Goal: Task Accomplishment & Management: Complete application form

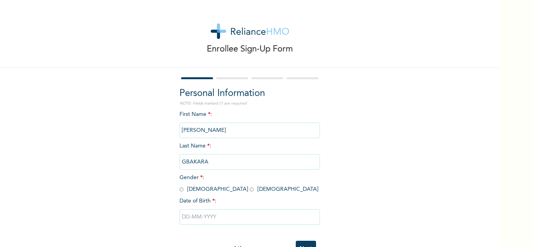
click at [179, 189] on input "radio" at bounding box center [181, 189] width 4 height 7
radio input "true"
click at [231, 218] on input "text" at bounding box center [249, 217] width 140 height 16
select select "9"
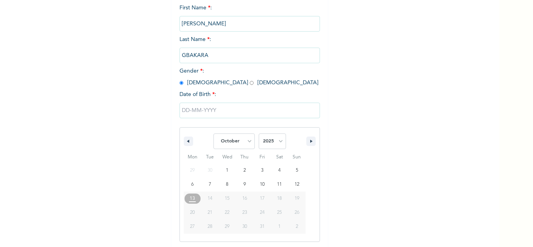
scroll to position [108, 0]
click at [245, 142] on select "January February March April May June July August September October November De…" at bounding box center [233, 140] width 41 height 16
click at [213, 133] on select "January February March April May June July August September October November De…" at bounding box center [233, 140] width 41 height 16
click at [277, 142] on select "2025 2024 2023 2022 2021 2020 2019 2018 2017 2016 2015 2014 2013 2012 2011 2010…" at bounding box center [272, 140] width 27 height 16
select select "1961"
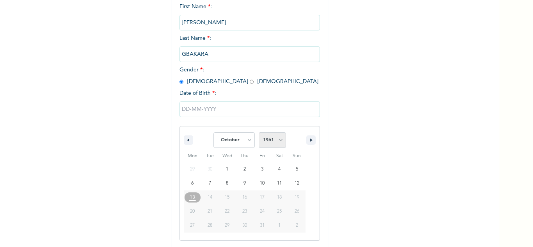
click at [259, 133] on select "2025 2024 2023 2022 2021 2020 2019 2018 2017 2016 2015 2014 2013 2012 2011 2010…" at bounding box center [272, 140] width 27 height 16
type input "[DATE]"
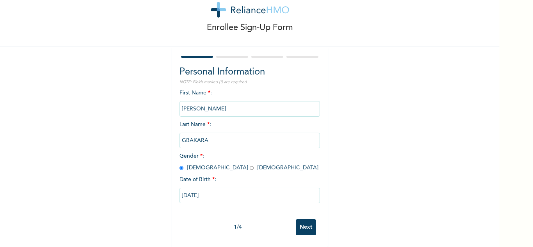
click at [224, 188] on input "[DATE]" at bounding box center [249, 196] width 140 height 16
select select "9"
select select "1961"
click at [300, 222] on input "Next" at bounding box center [306, 227] width 20 height 16
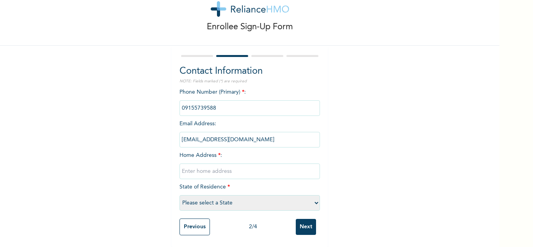
click at [313, 198] on select "Please select a State [PERSON_NAME] (FCT) [PERSON_NAME] Ibom [GEOGRAPHIC_DATA] …" at bounding box center [249, 203] width 140 height 16
select select "10"
click at [179, 195] on select "Please select a State [PERSON_NAME] (FCT) [PERSON_NAME] Ibom [GEOGRAPHIC_DATA] …" at bounding box center [249, 203] width 140 height 16
click at [237, 165] on input "text" at bounding box center [249, 171] width 140 height 16
type input "p"
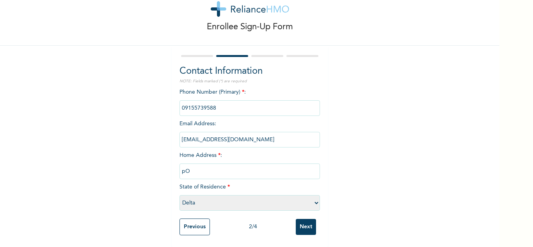
type input "p"
click at [228, 104] on input "phone" at bounding box center [249, 108] width 140 height 16
click at [222, 104] on input "phone" at bounding box center [249, 108] width 140 height 16
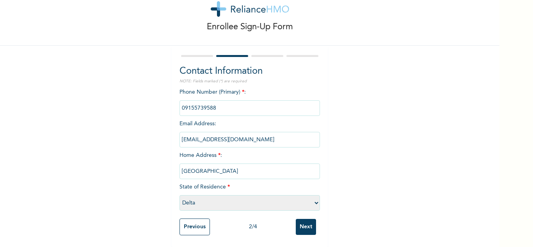
click at [222, 104] on input "phone" at bounding box center [249, 108] width 140 height 16
click at [236, 103] on input "phone" at bounding box center [249, 108] width 140 height 16
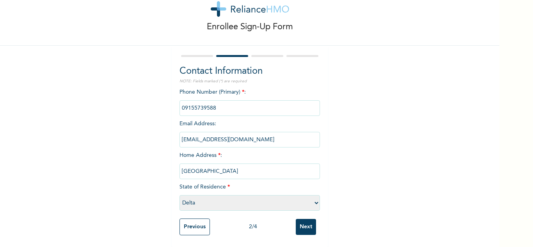
click at [236, 103] on input "phone" at bounding box center [249, 108] width 140 height 16
click at [230, 152] on div "Phone Number (Primary) * : Email Address : [EMAIL_ADDRESS][DOMAIN_NAME] Home Ad…" at bounding box center [249, 151] width 140 height 126
click at [229, 168] on input "[GEOGRAPHIC_DATA]" at bounding box center [249, 171] width 140 height 16
click at [225, 147] on div "Phone Number (Primary) * : Email Address : [EMAIL_ADDRESS][DOMAIN_NAME] Home Ad…" at bounding box center [249, 151] width 140 height 126
click at [225, 168] on input "[GEOGRAPHIC_DATA]" at bounding box center [249, 171] width 140 height 16
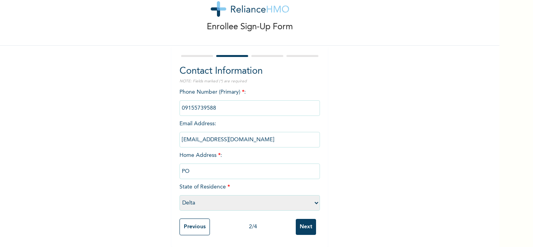
type input "P"
click at [356, 174] on div "Enrollee Sign-Up Form Contact Information NOTE: Fields marked (*) are required …" at bounding box center [249, 112] width 499 height 269
click at [183, 167] on input "text" at bounding box center [249, 171] width 140 height 16
click at [234, 166] on input "USIEFRUN, UGHELLI/S LGA DELTA STATE" at bounding box center [249, 171] width 140 height 16
click at [233, 164] on input "USIEFRUN, UGHELLI/SOUTH LGA DELTA STATE" at bounding box center [249, 171] width 140 height 16
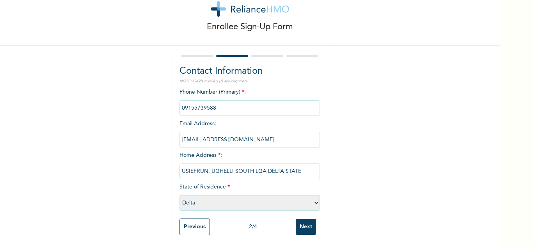
type input "USIEFRUN, UGHELLI SOUTH LGA DELTA STATE"
click at [305, 219] on input "Next" at bounding box center [306, 227] width 20 height 16
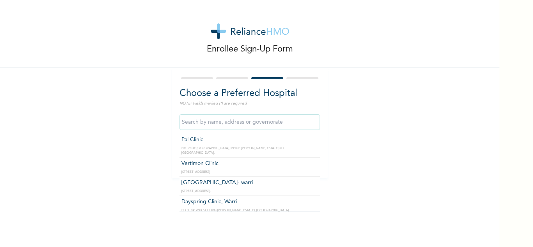
click at [276, 122] on input "text" at bounding box center [249, 122] width 140 height 16
click at [279, 121] on input "text" at bounding box center [249, 122] width 140 height 16
click at [271, 125] on input "text" at bounding box center [249, 122] width 140 height 16
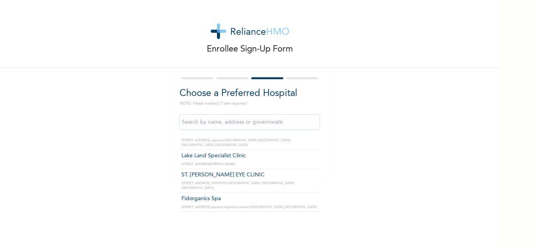
scroll to position [1061, 0]
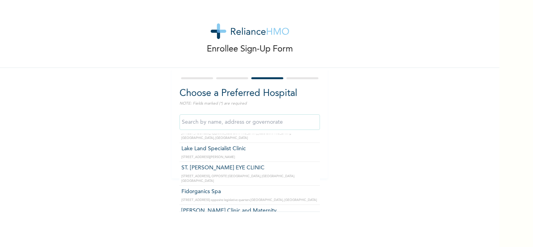
type input "[PERSON_NAME] Clinic and Maternity"
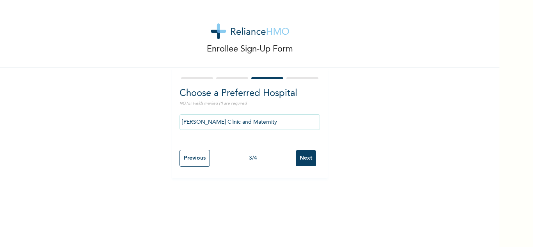
click at [302, 158] on input "Next" at bounding box center [306, 158] width 20 height 16
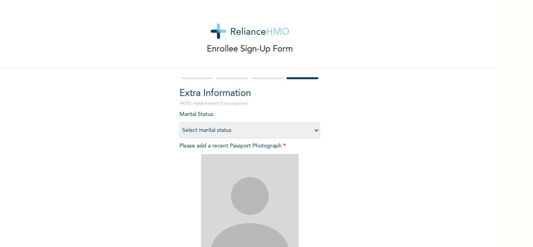
click at [271, 163] on img at bounding box center [250, 203] width 98 height 98
click at [254, 195] on img at bounding box center [250, 203] width 98 height 98
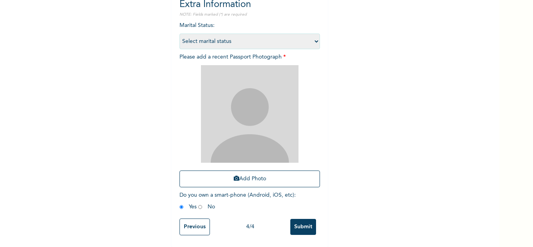
scroll to position [95, 0]
click at [252, 172] on button "Add Photo" at bounding box center [249, 178] width 140 height 17
click at [313, 35] on select "Select marital status [DEMOGRAPHIC_DATA] Married [DEMOGRAPHIC_DATA] Widow/[DEMO…" at bounding box center [249, 42] width 140 height 16
select select "2"
click at [179, 34] on select "Select marital status [DEMOGRAPHIC_DATA] Married [DEMOGRAPHIC_DATA] Widow/[DEMO…" at bounding box center [249, 42] width 140 height 16
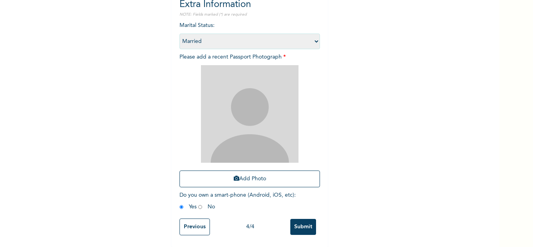
click at [198, 224] on input "Previous" at bounding box center [194, 226] width 30 height 17
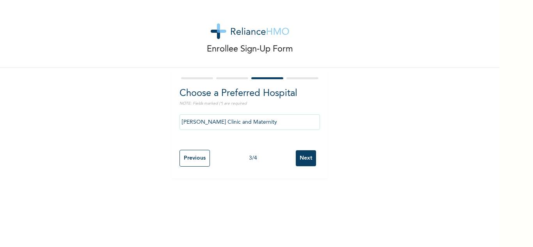
click at [193, 160] on input "Previous" at bounding box center [194, 158] width 30 height 17
select select "10"
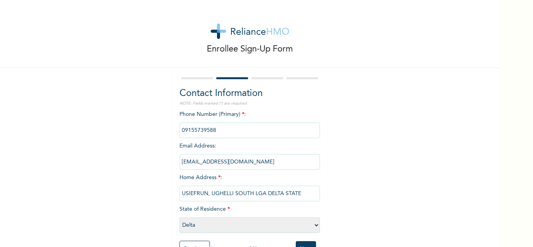
click at [208, 130] on input "phone" at bounding box center [249, 131] width 140 height 16
click at [245, 164] on input "[EMAIL_ADDRESS][DOMAIN_NAME]" at bounding box center [249, 162] width 140 height 16
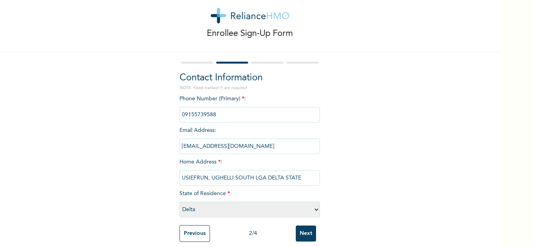
scroll to position [28, 0]
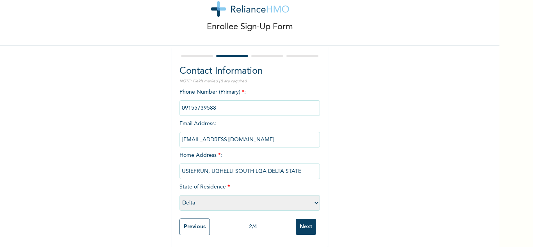
click at [195, 222] on input "Previous" at bounding box center [194, 226] width 30 height 17
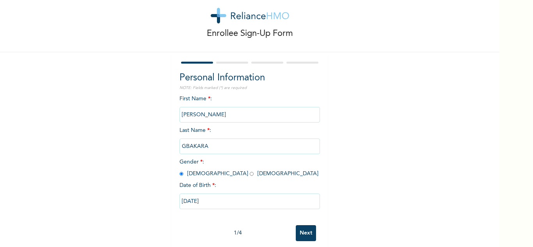
scroll to position [27, 0]
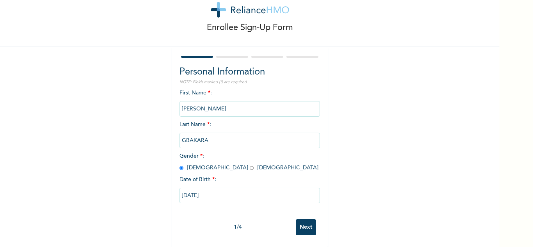
click at [307, 223] on input "Next" at bounding box center [306, 227] width 20 height 16
select select "10"
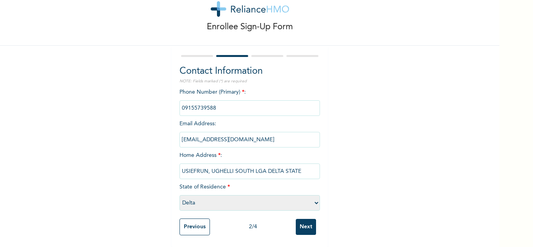
click at [307, 223] on input "Next" at bounding box center [306, 227] width 20 height 16
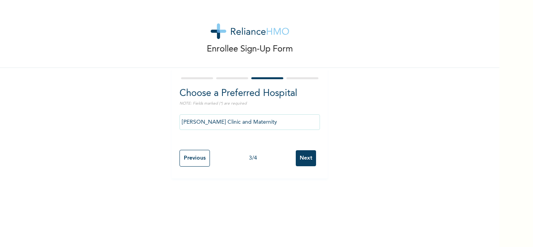
scroll to position [0, 0]
click at [195, 157] on input "Previous" at bounding box center [194, 158] width 30 height 17
select select "10"
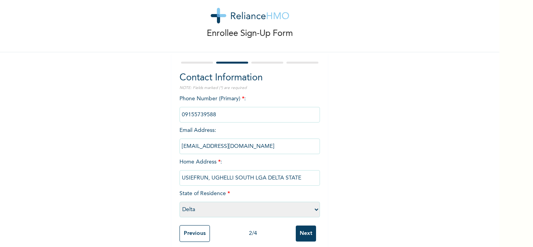
scroll to position [28, 0]
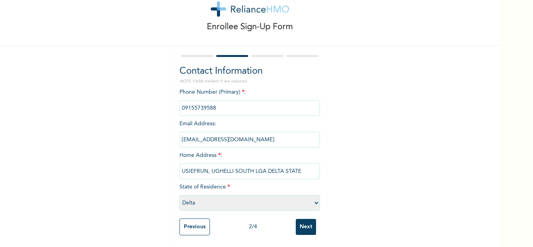
click at [303, 222] on input "Next" at bounding box center [306, 227] width 20 height 16
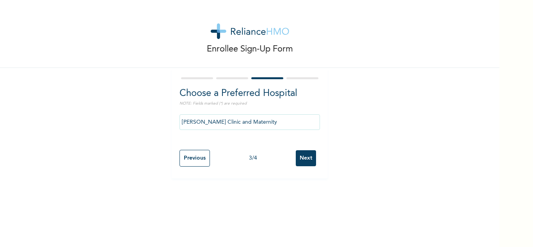
click at [304, 160] on input "Next" at bounding box center [306, 158] width 20 height 16
select select "2"
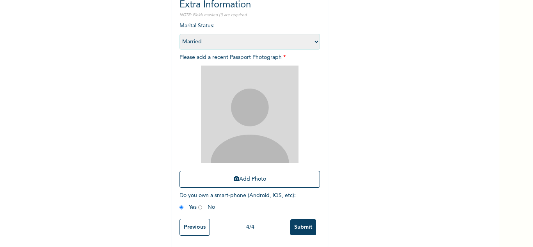
scroll to position [95, 0]
click at [301, 220] on input "Submit" at bounding box center [303, 227] width 26 height 16
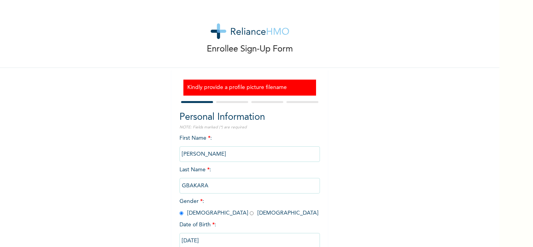
scroll to position [51, 0]
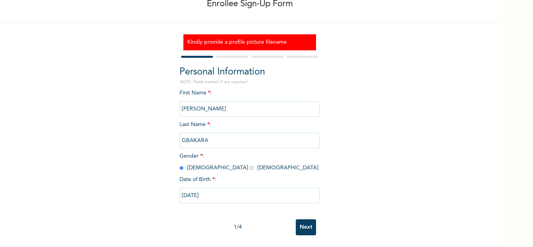
click at [304, 221] on input "Next" at bounding box center [306, 227] width 20 height 16
select select "10"
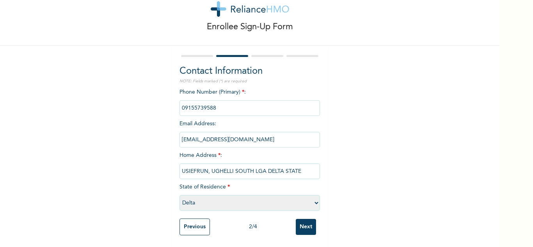
scroll to position [28, 0]
click at [304, 221] on input "Next" at bounding box center [306, 227] width 20 height 16
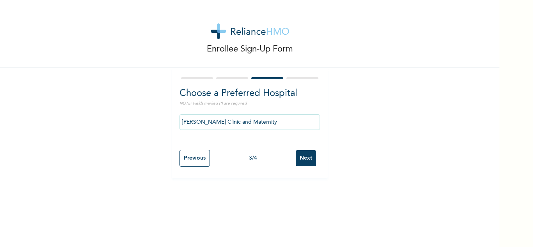
click at [303, 161] on input "Next" at bounding box center [306, 158] width 20 height 16
select select "2"
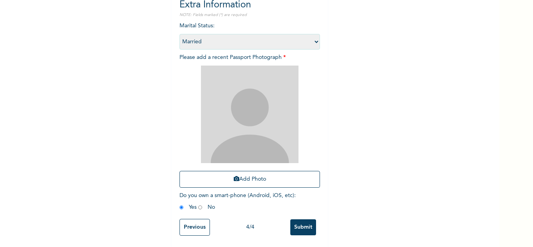
scroll to position [95, 0]
click at [240, 172] on button "Add Photo" at bounding box center [249, 178] width 140 height 17
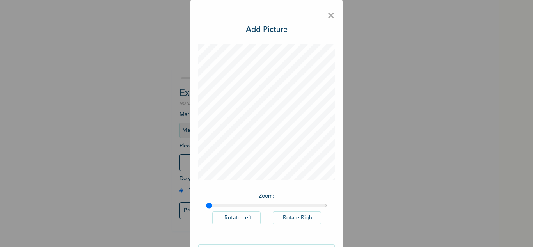
click at [397, 122] on div "× Add Picture Zoom : Rotate Left Rotate Right DONE" at bounding box center [266, 123] width 533 height 247
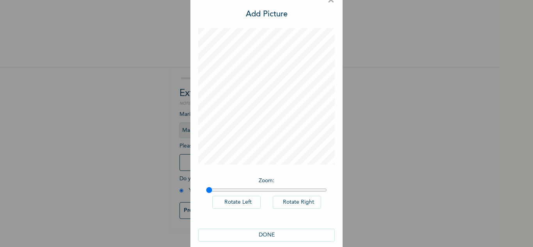
scroll to position [25, 0]
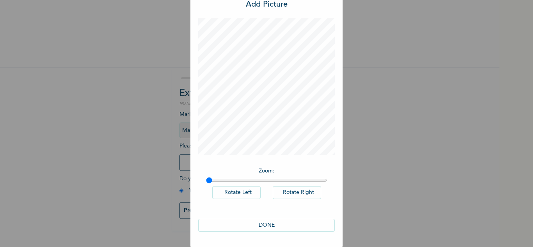
click at [263, 224] on button "DONE" at bounding box center [266, 225] width 137 height 13
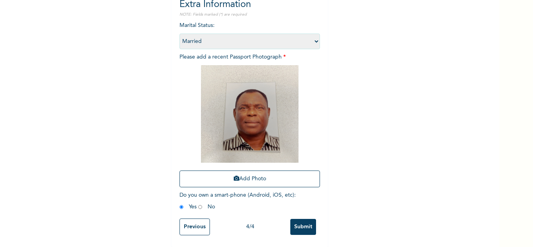
scroll to position [95, 0]
click at [266, 173] on button "Add Photo" at bounding box center [249, 178] width 140 height 17
click at [298, 220] on input "Submit" at bounding box center [303, 227] width 26 height 16
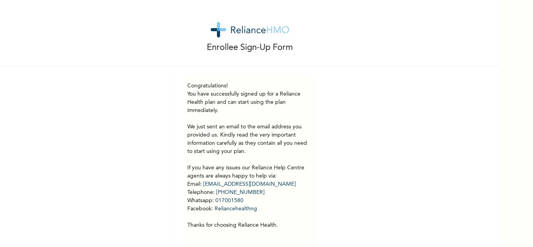
scroll to position [0, 0]
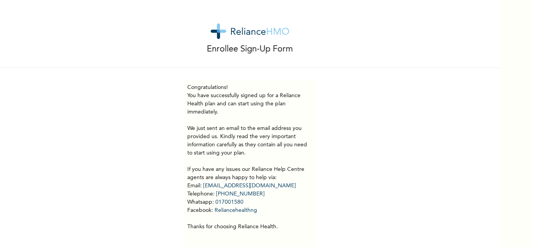
click at [423, 160] on div "Enrollee Sign-Up Form Congratulations! You have successfully signed up for a Re…" at bounding box center [249, 131] width 499 height 263
